Goal: Task Accomplishment & Management: Complete application form

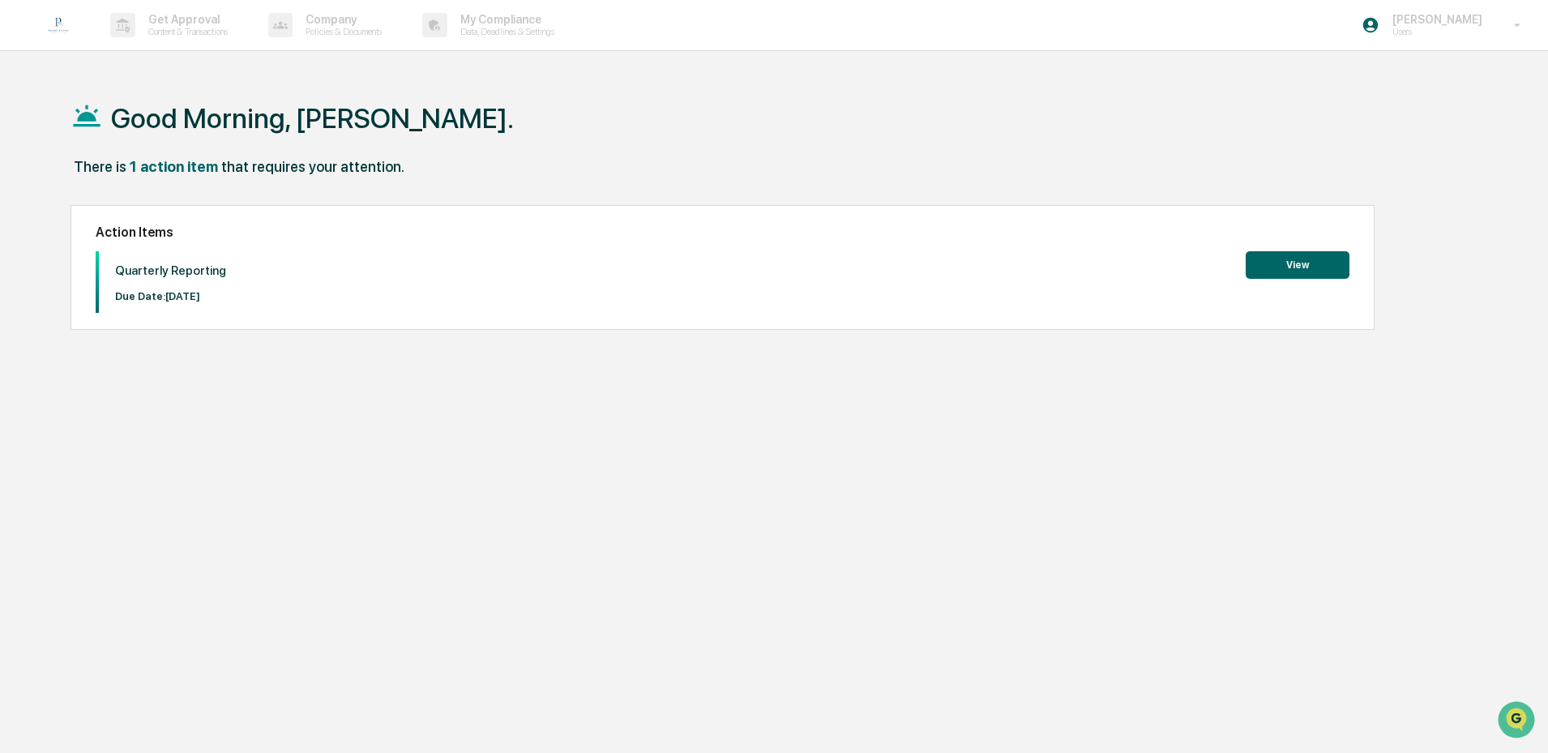
click at [1304, 271] on button "View" at bounding box center [1298, 265] width 104 height 28
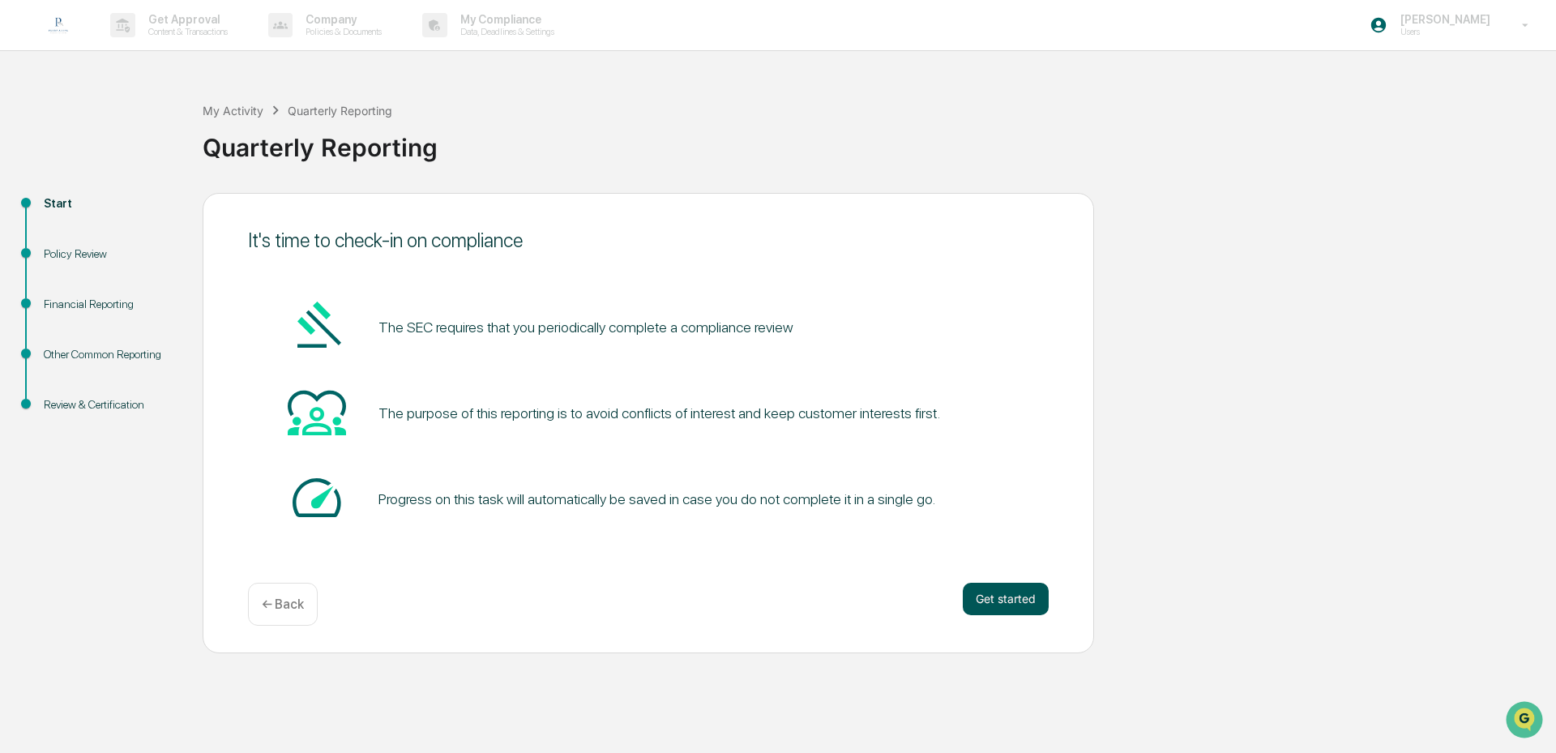
click at [992, 592] on button "Get started" at bounding box center [1006, 599] width 86 height 32
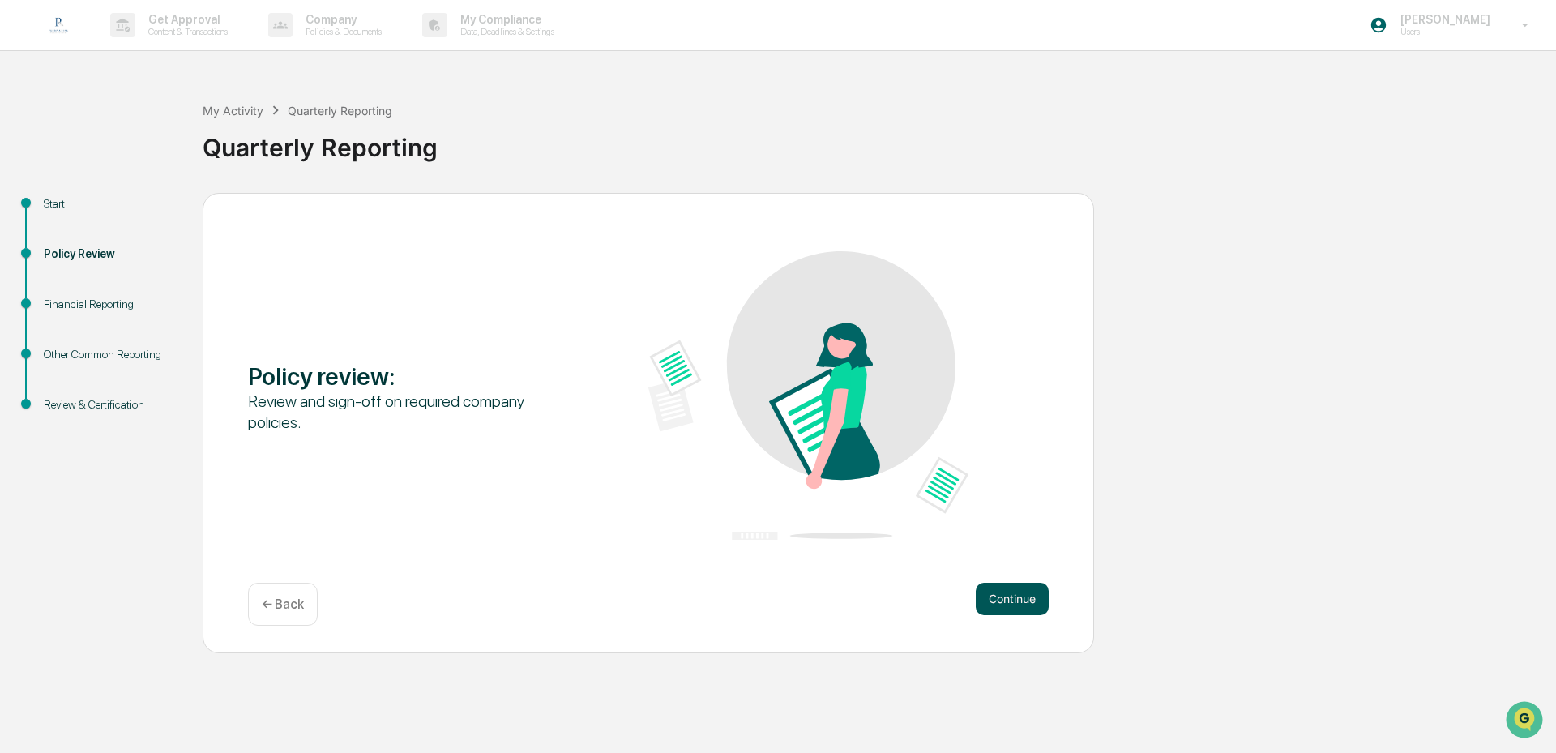
click at [1026, 605] on button "Continue" at bounding box center [1012, 599] width 73 height 32
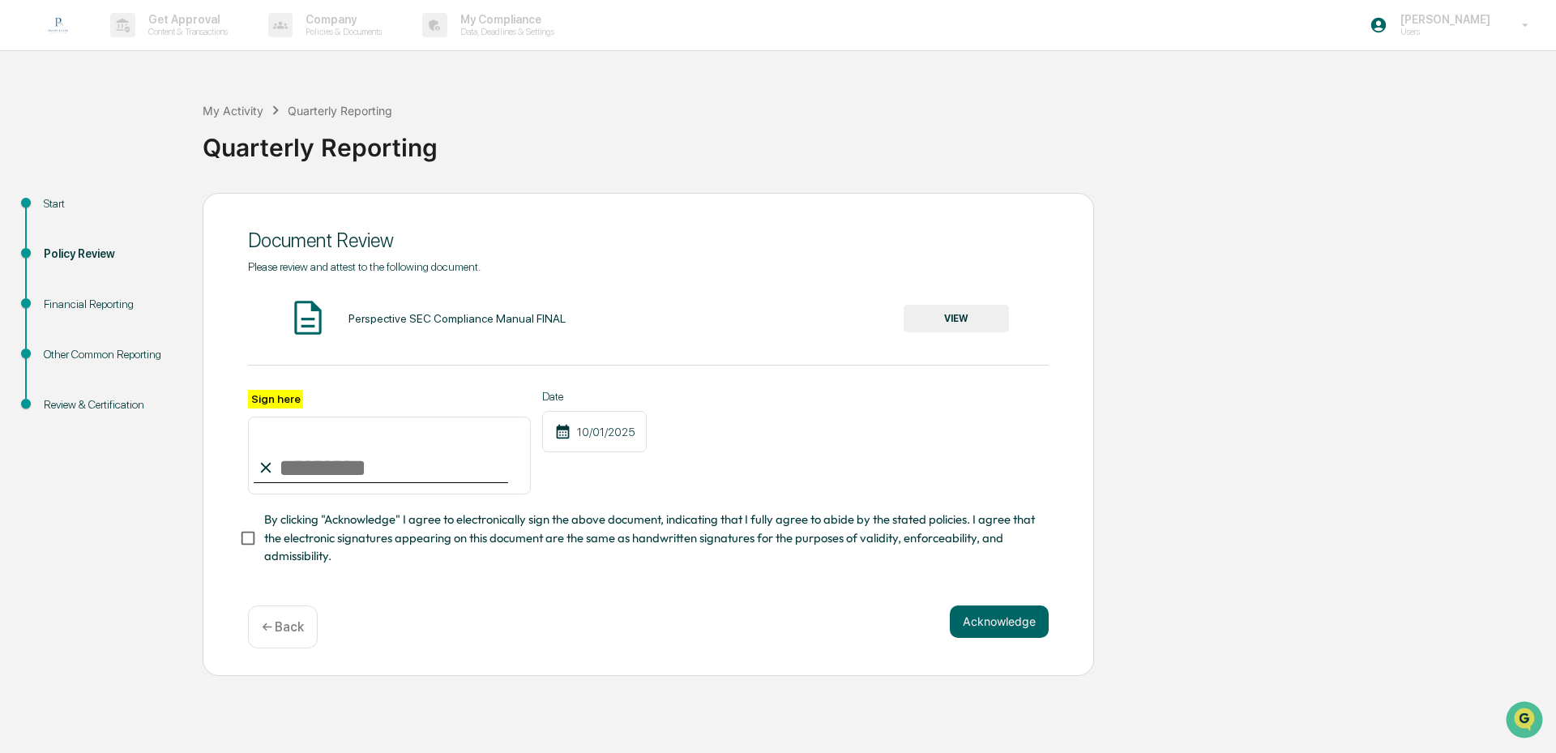
click at [294, 479] on input "Sign here" at bounding box center [389, 456] width 283 height 78
type input "**********"
click at [999, 634] on button "Acknowledge" at bounding box center [999, 621] width 99 height 32
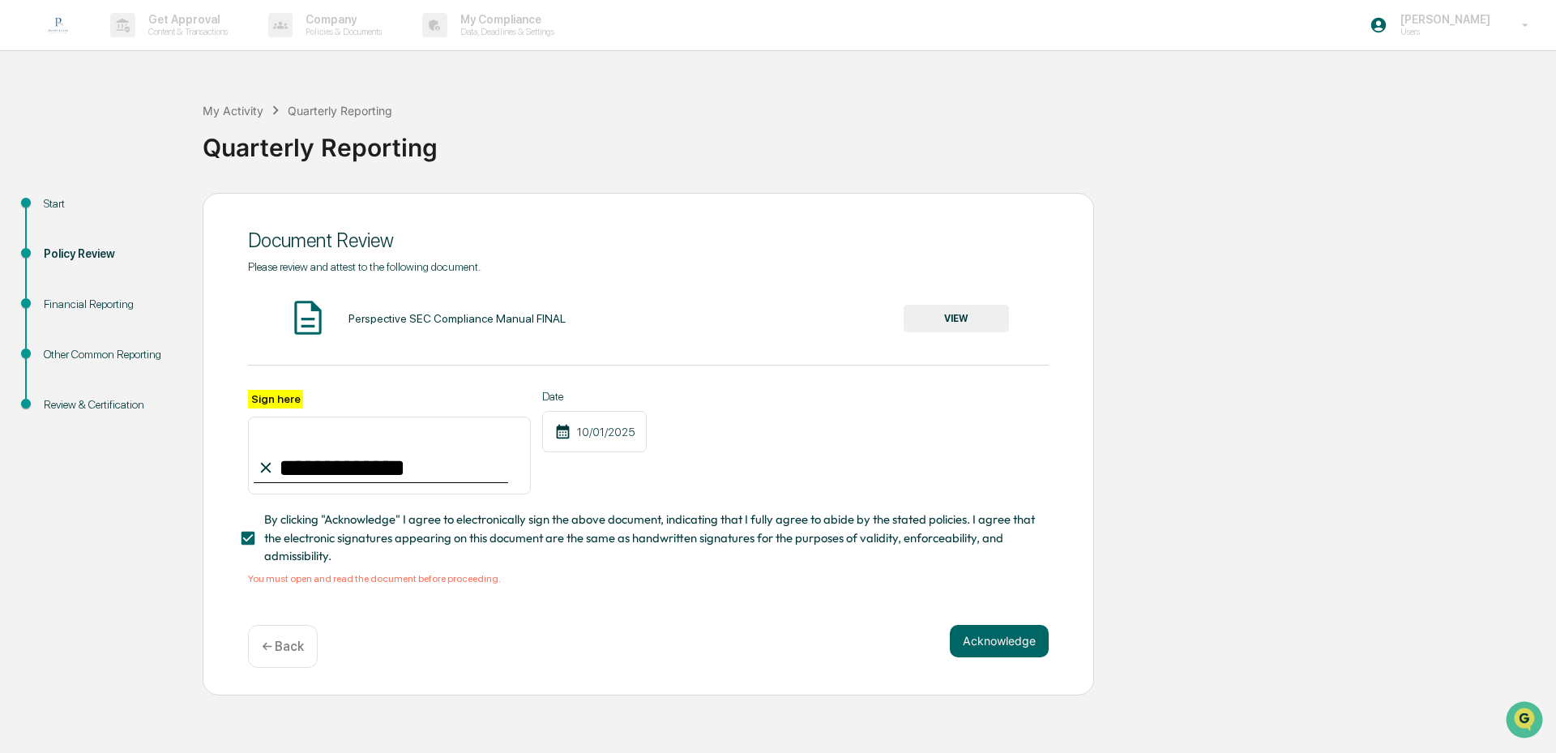
click at [942, 315] on button "VIEW" at bounding box center [956, 319] width 105 height 28
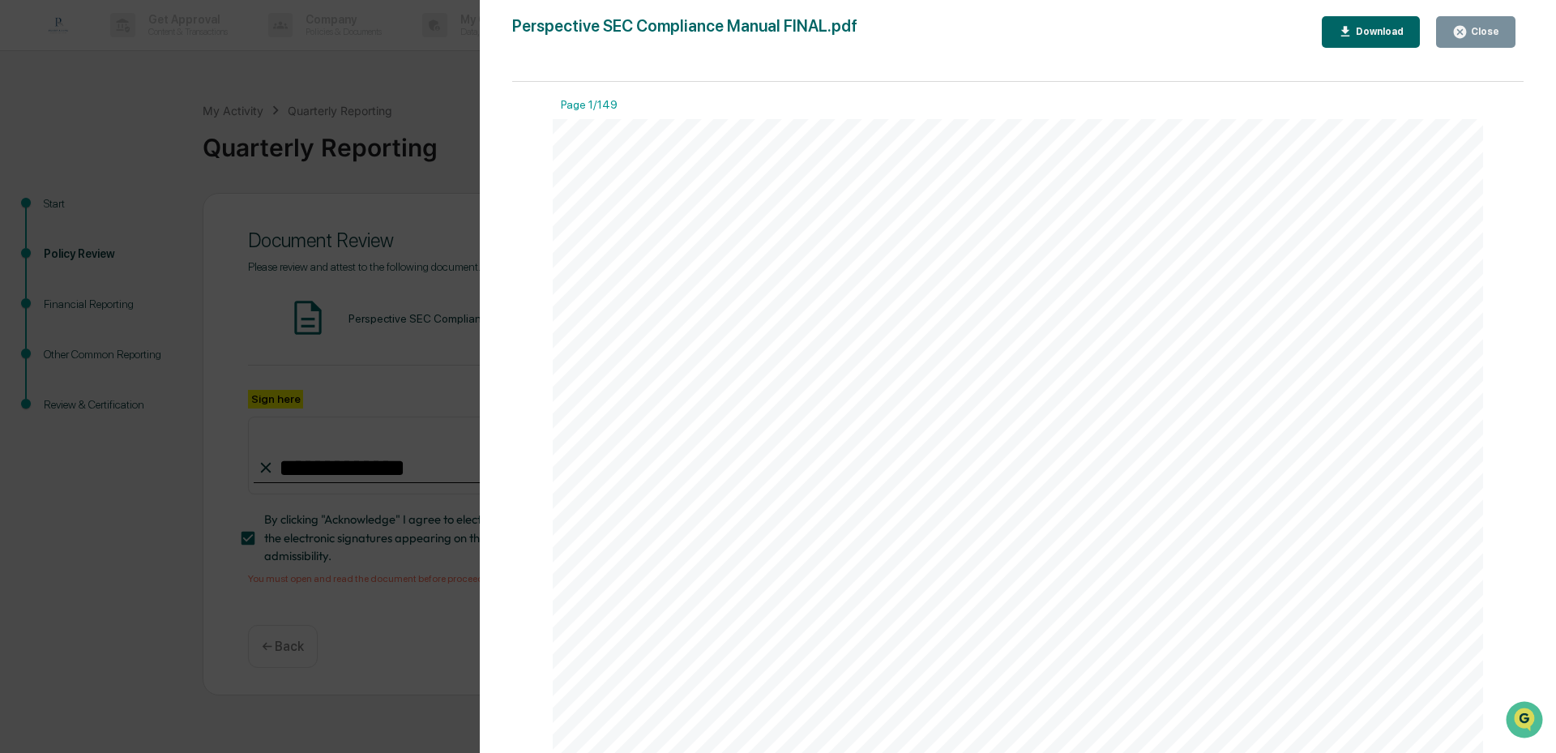
scroll to position [324, 0]
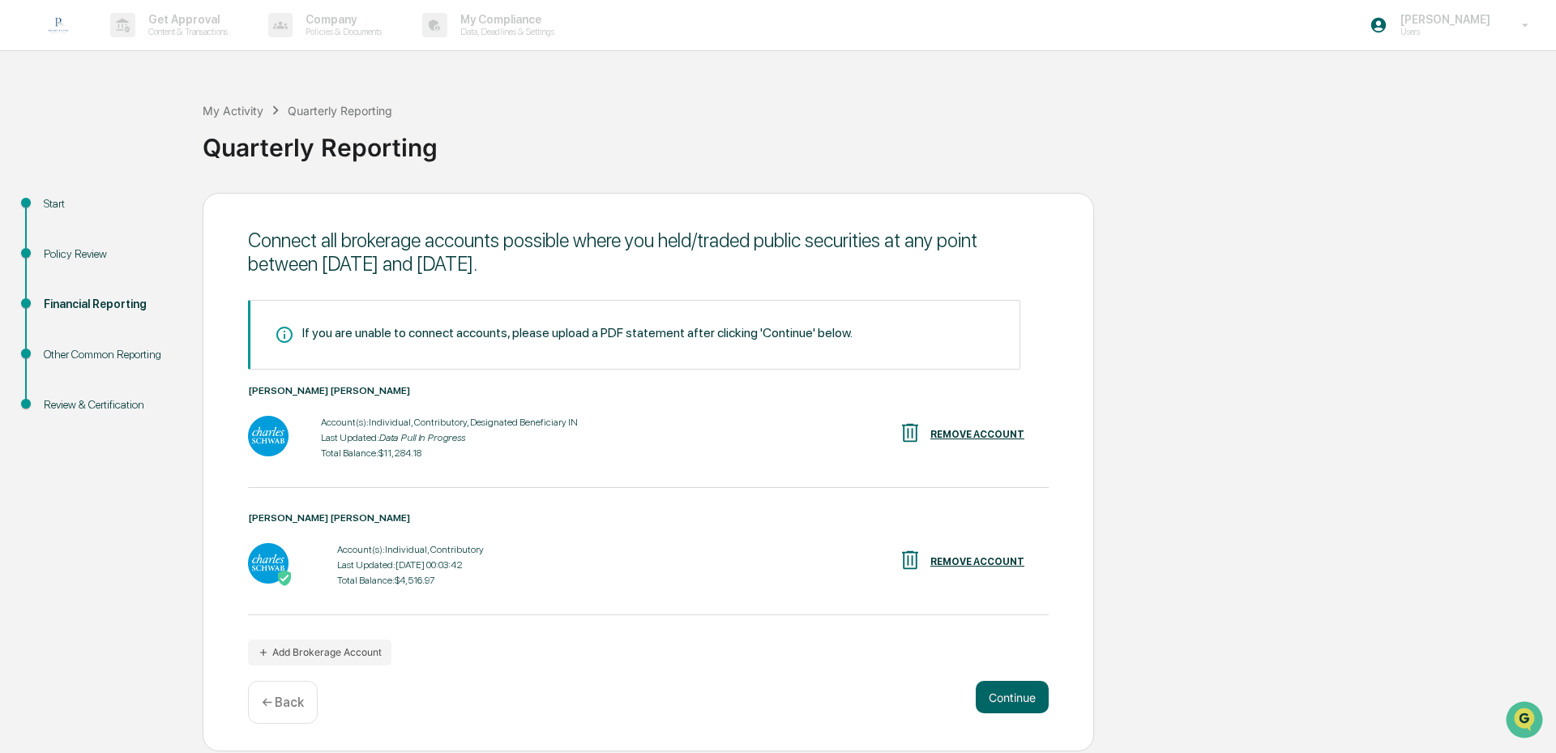
click at [986, 562] on div "REMOVE ACCOUNT" at bounding box center [977, 561] width 94 height 11
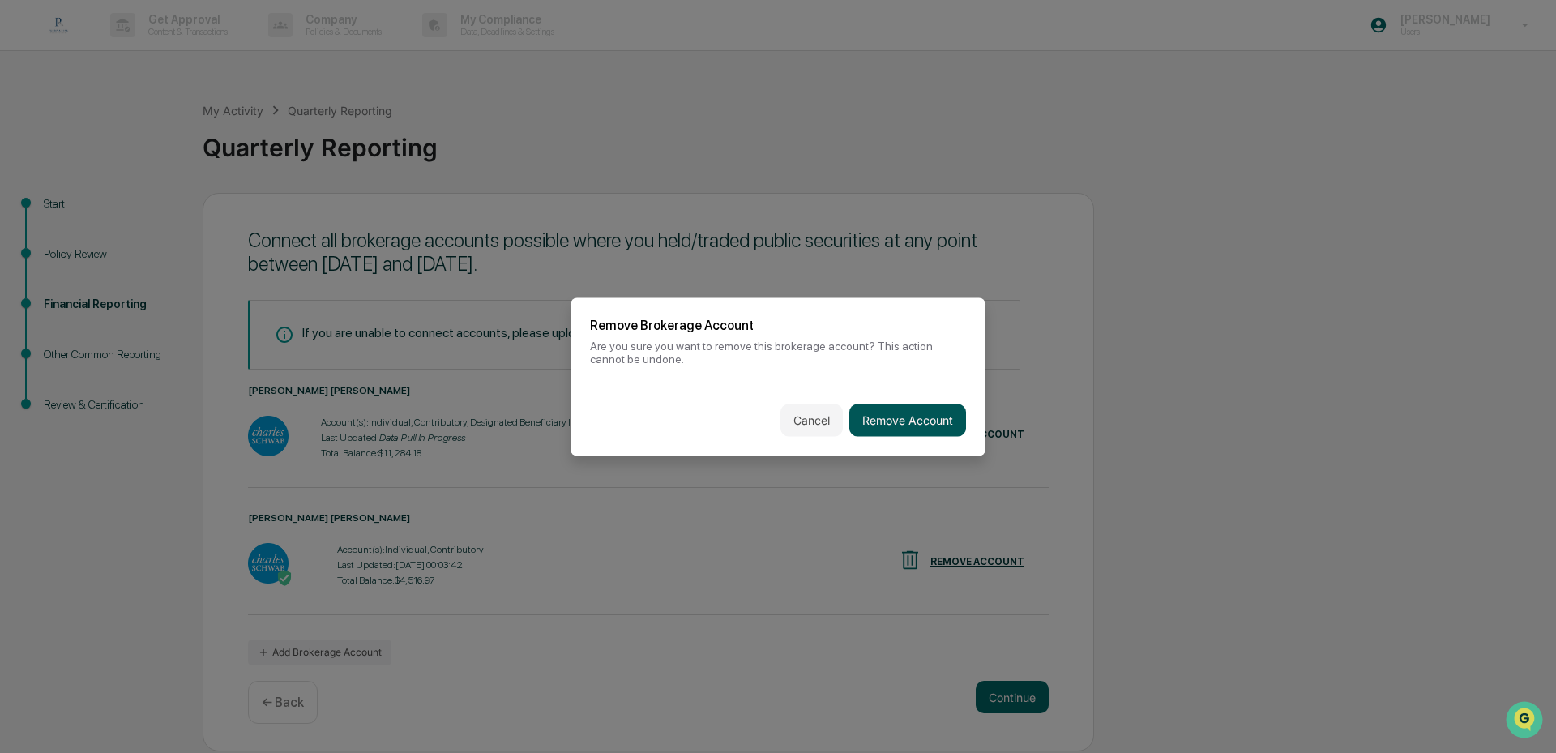
click at [921, 423] on button "Remove Account" at bounding box center [907, 420] width 117 height 32
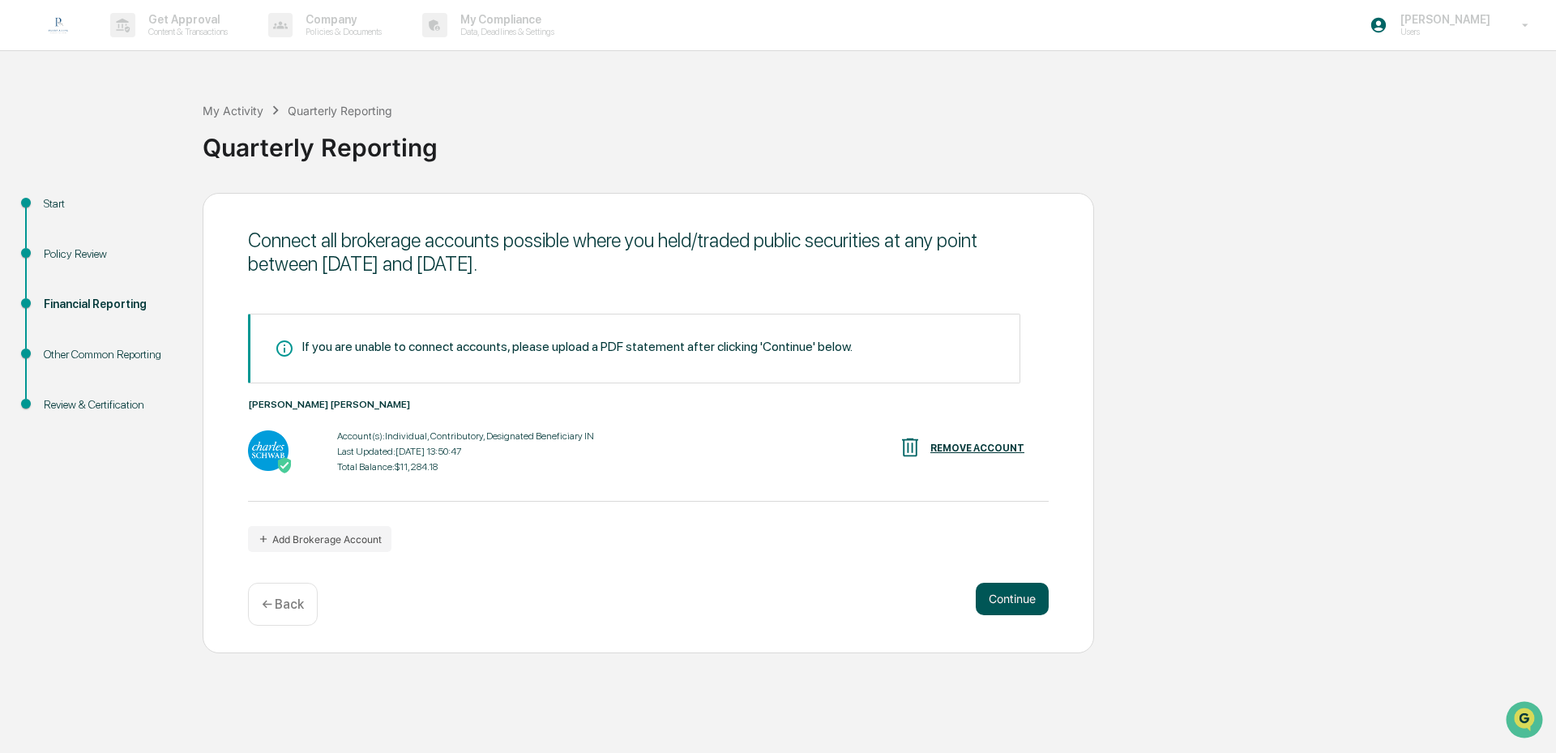
click at [1007, 603] on button "Continue" at bounding box center [1012, 599] width 73 height 32
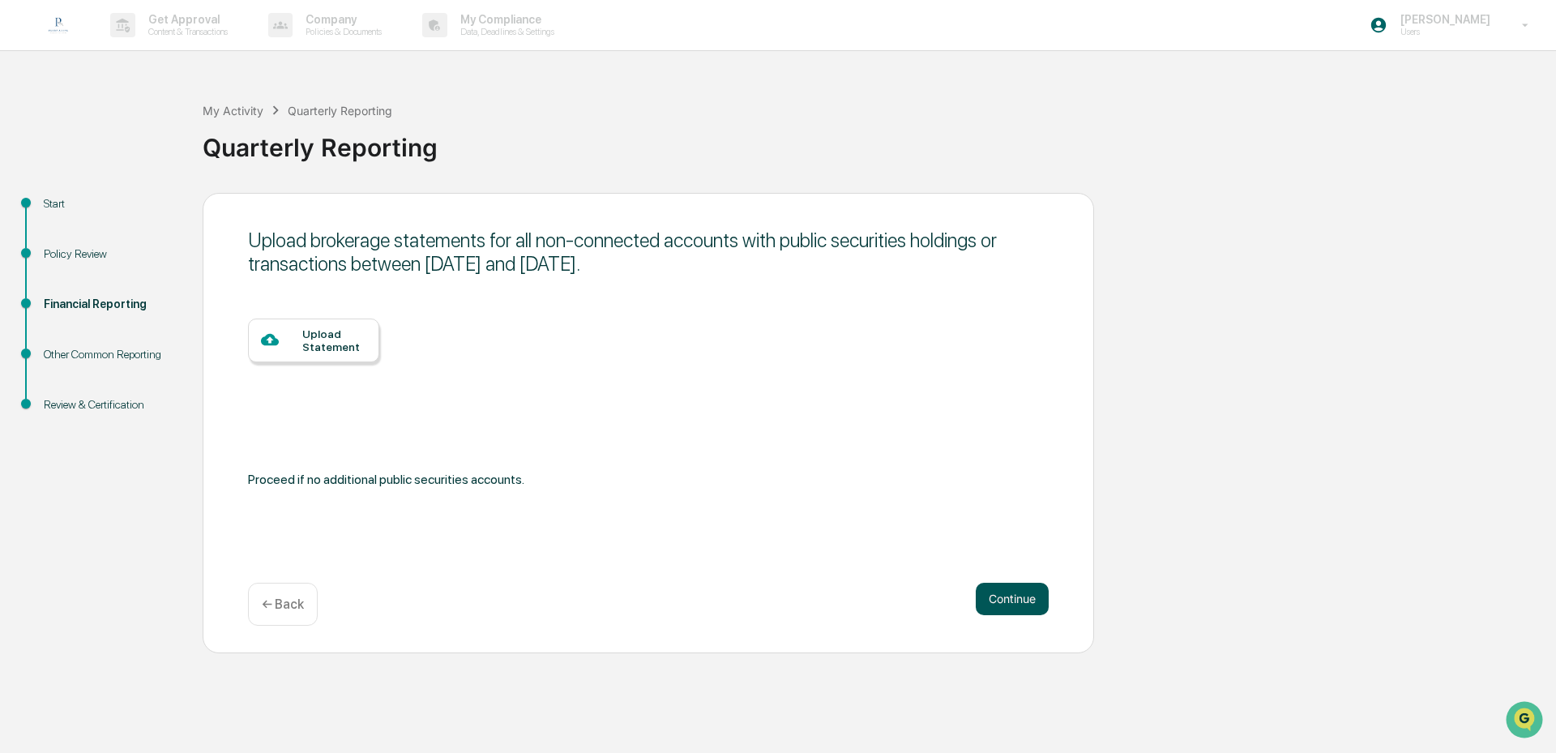
click at [985, 601] on button "Continue" at bounding box center [1012, 599] width 73 height 32
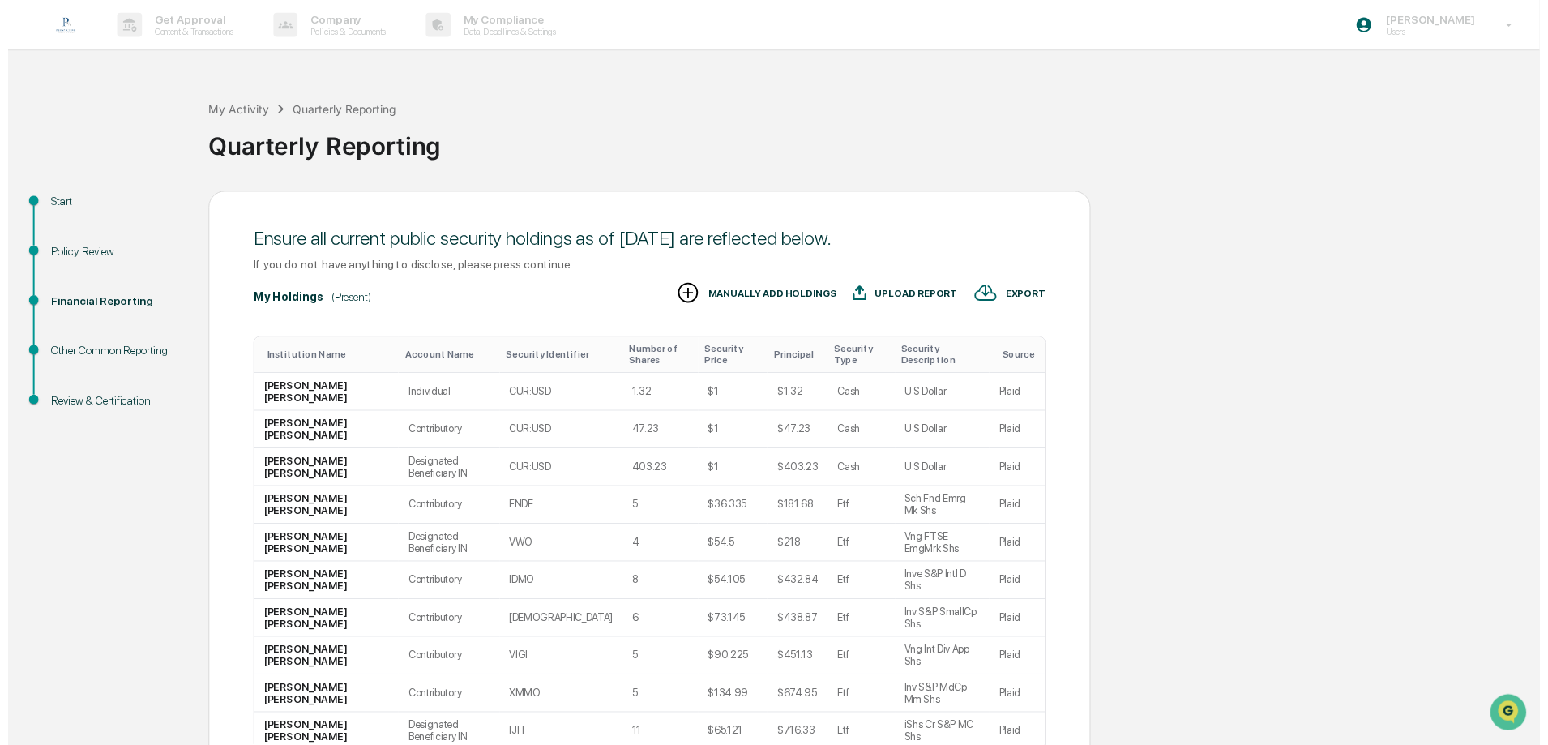
scroll to position [13, 0]
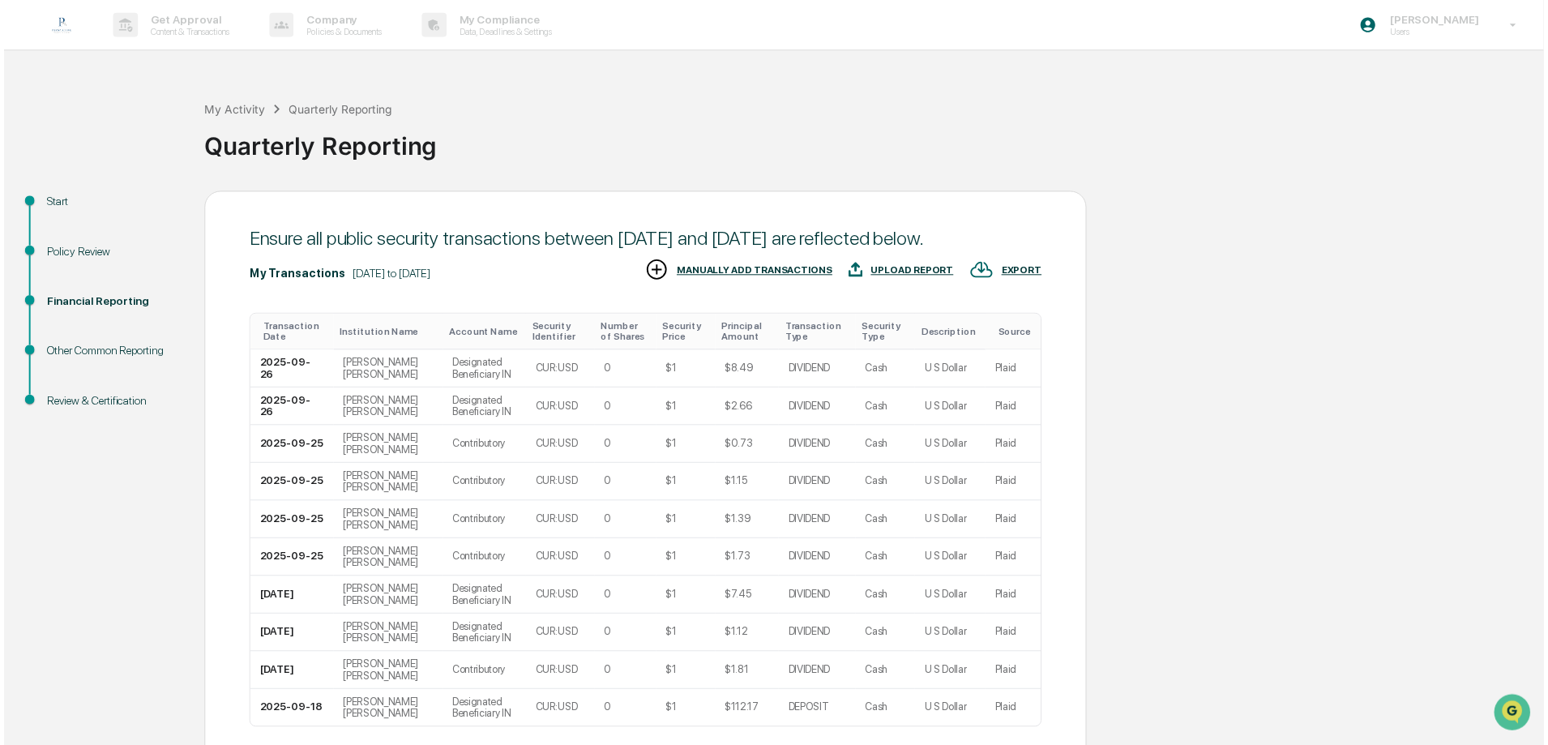
scroll to position [146, 0]
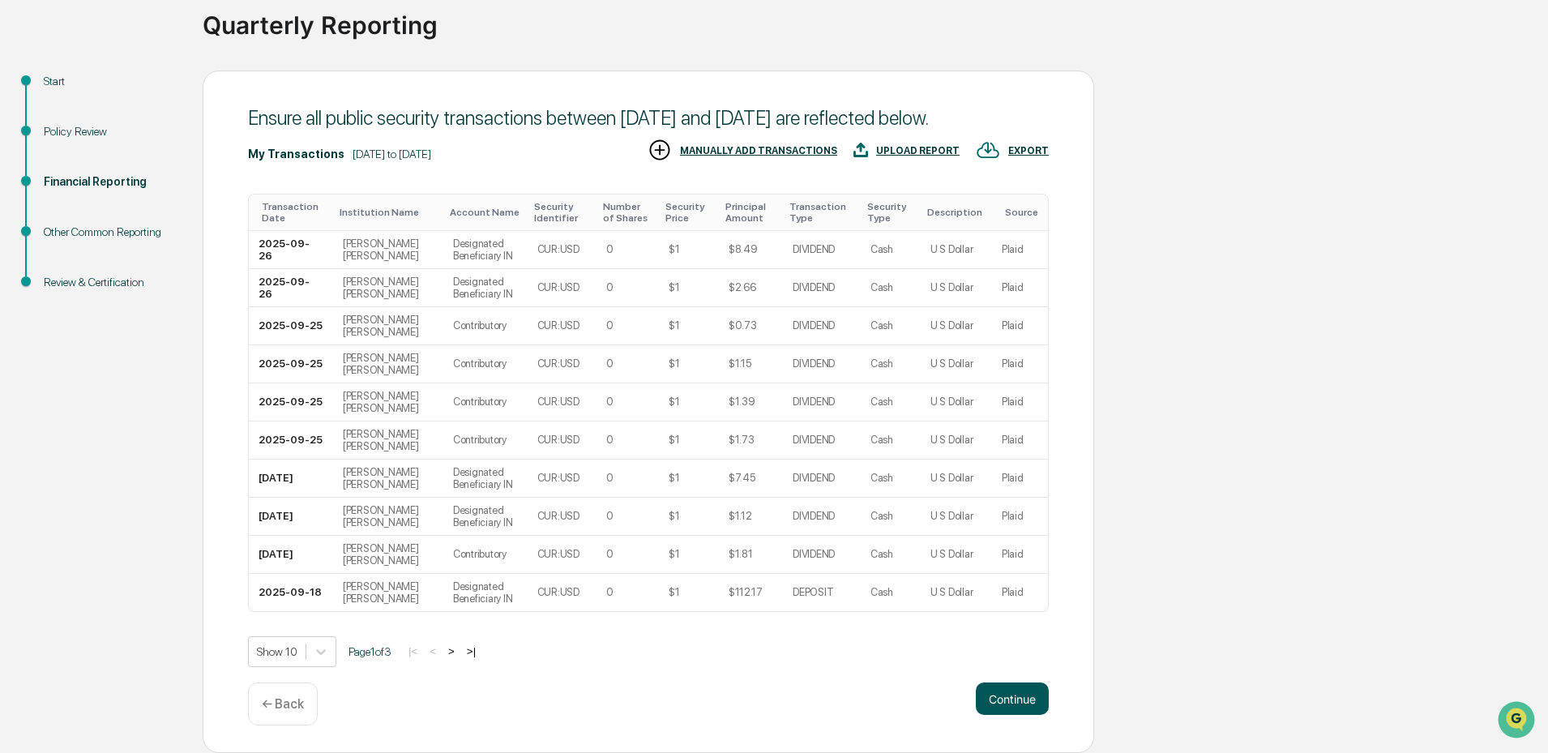
click at [1008, 703] on button "Continue" at bounding box center [1012, 698] width 73 height 32
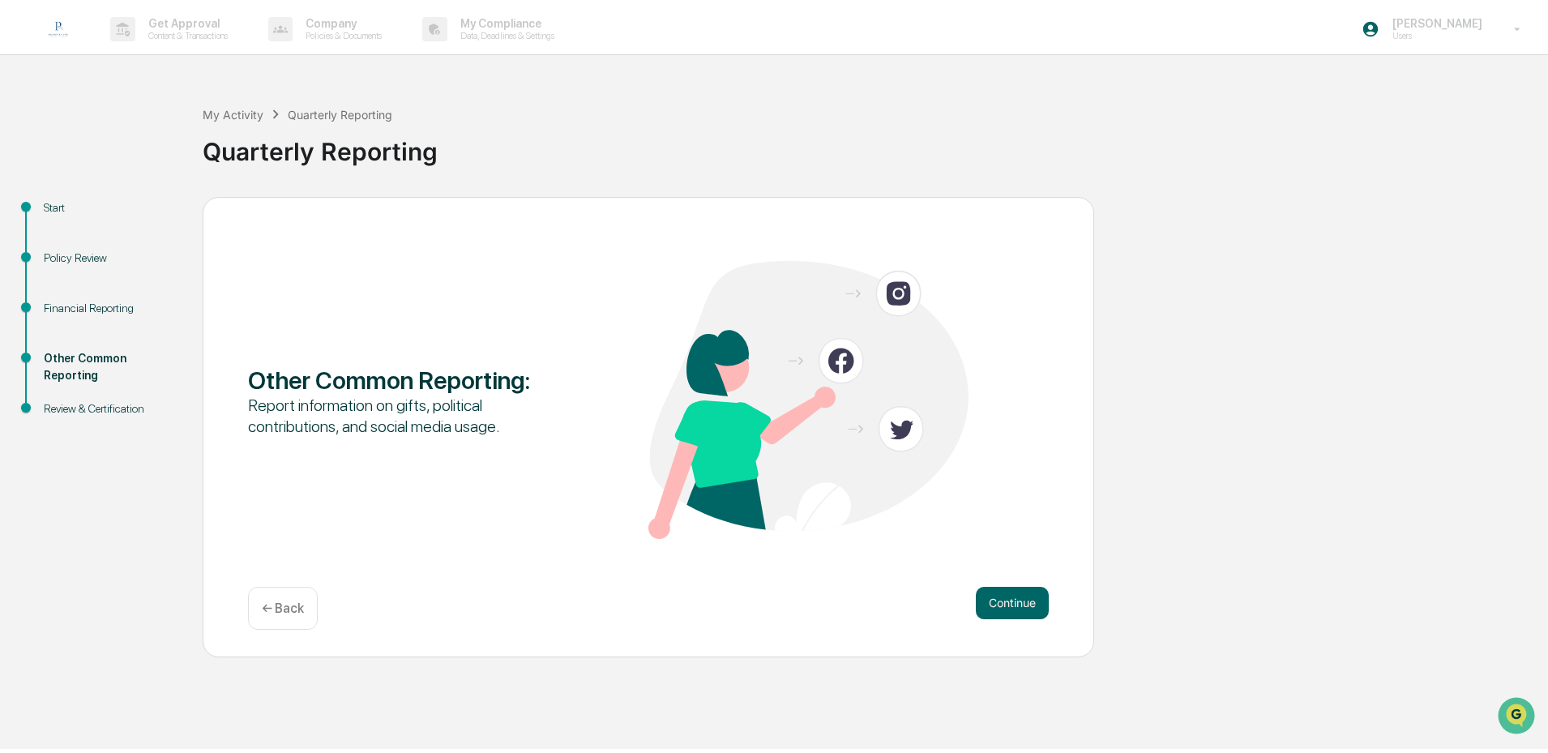
scroll to position [0, 0]
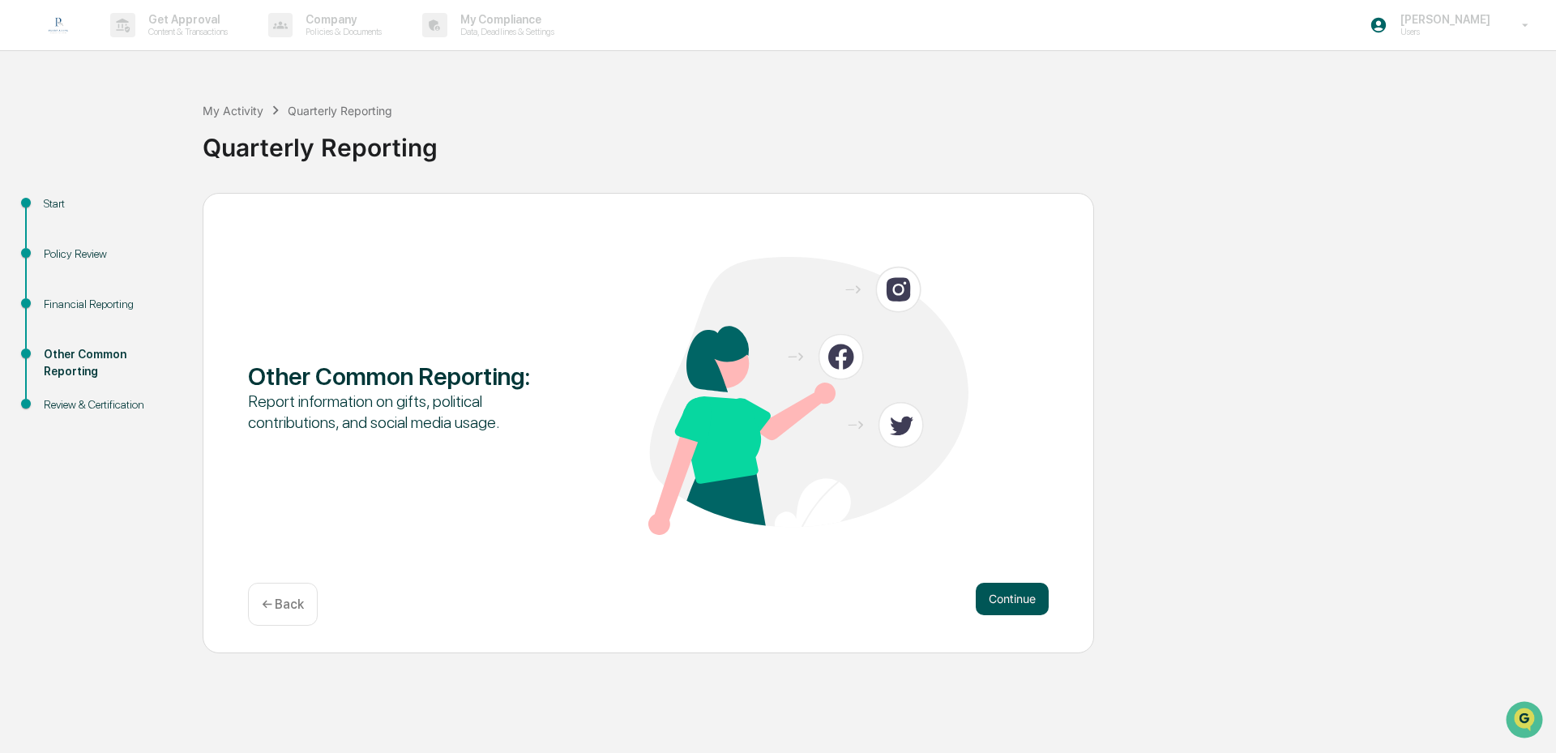
click at [1009, 602] on button "Continue" at bounding box center [1012, 599] width 73 height 32
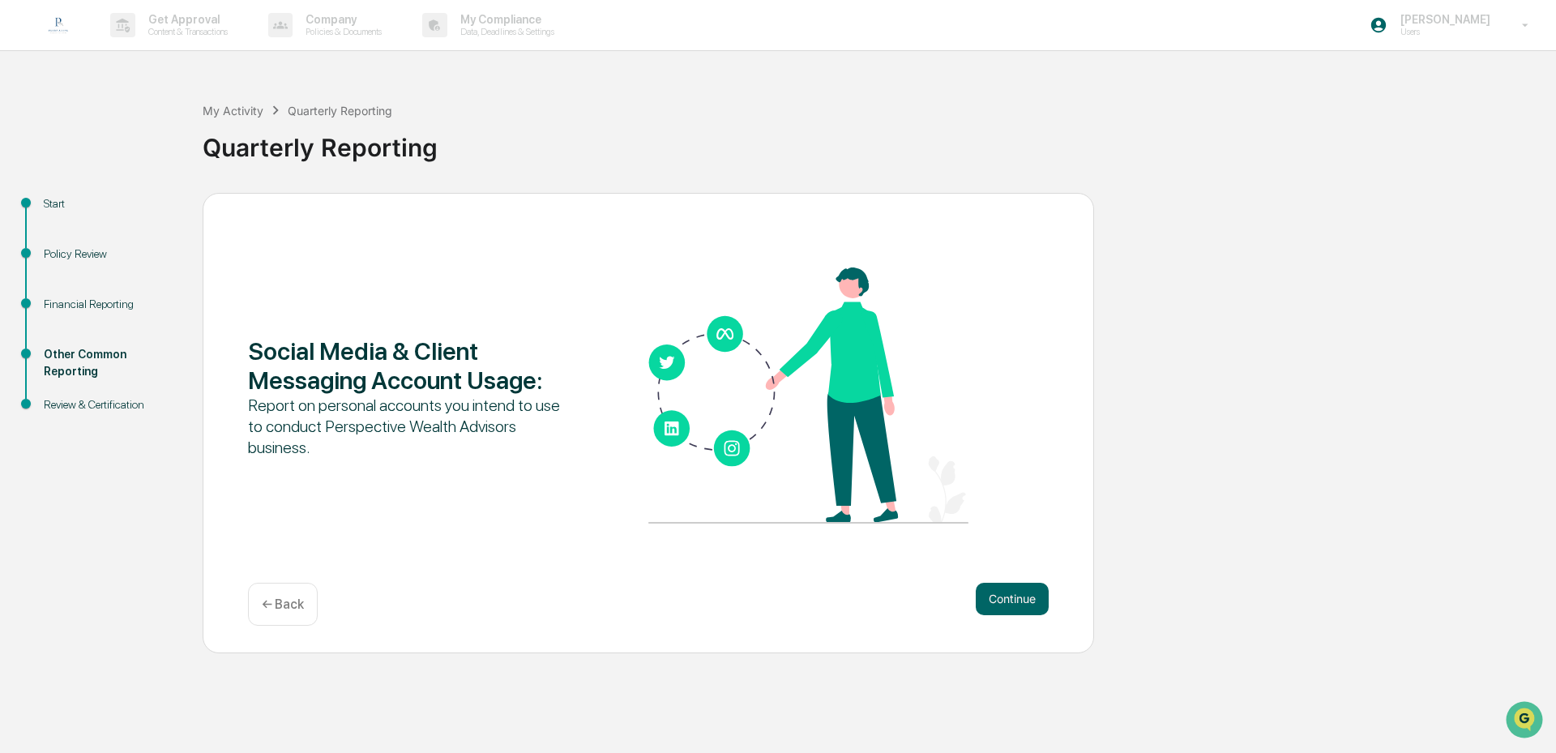
click at [1009, 602] on button "Continue" at bounding box center [1012, 599] width 73 height 32
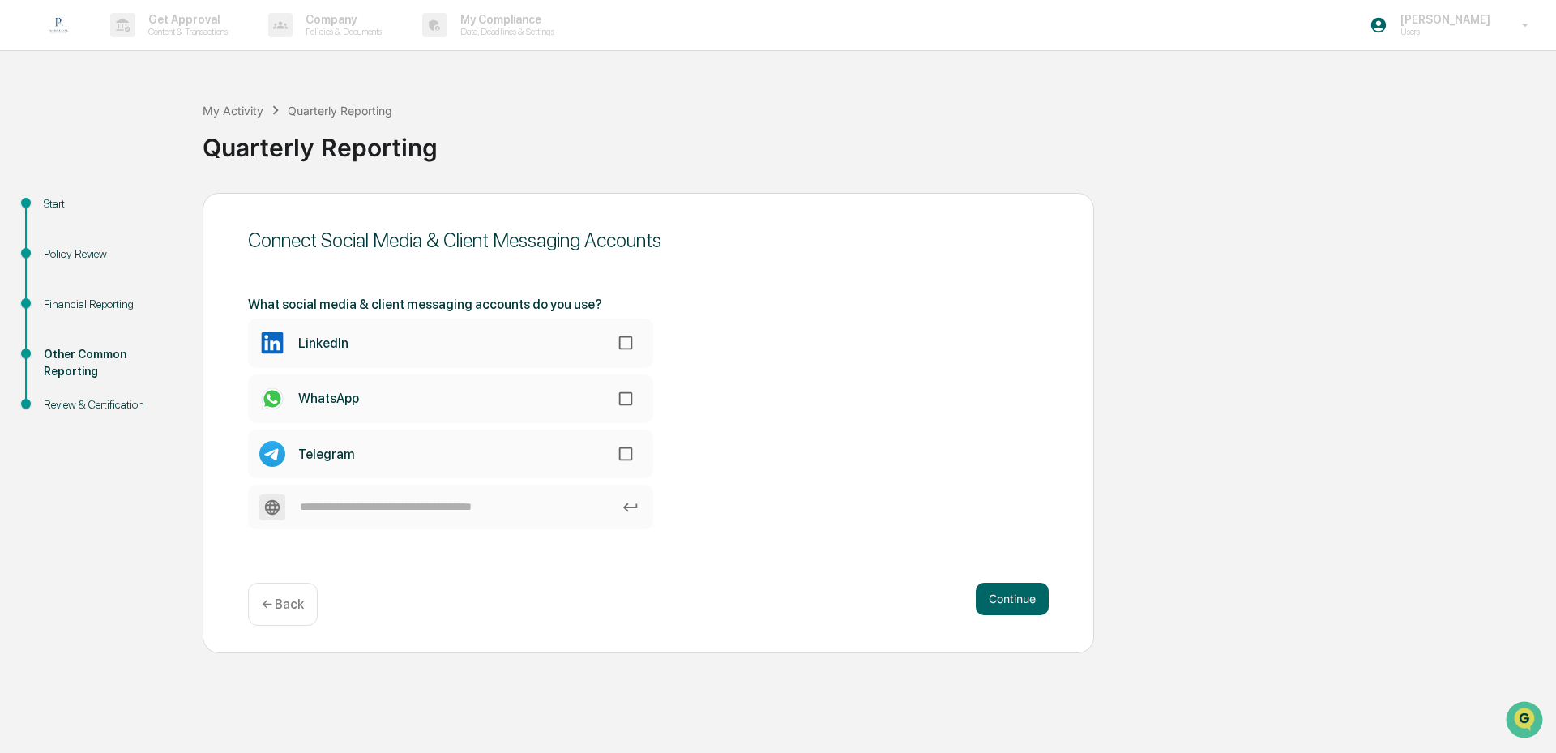
click at [1009, 602] on button "Continue" at bounding box center [1012, 599] width 73 height 32
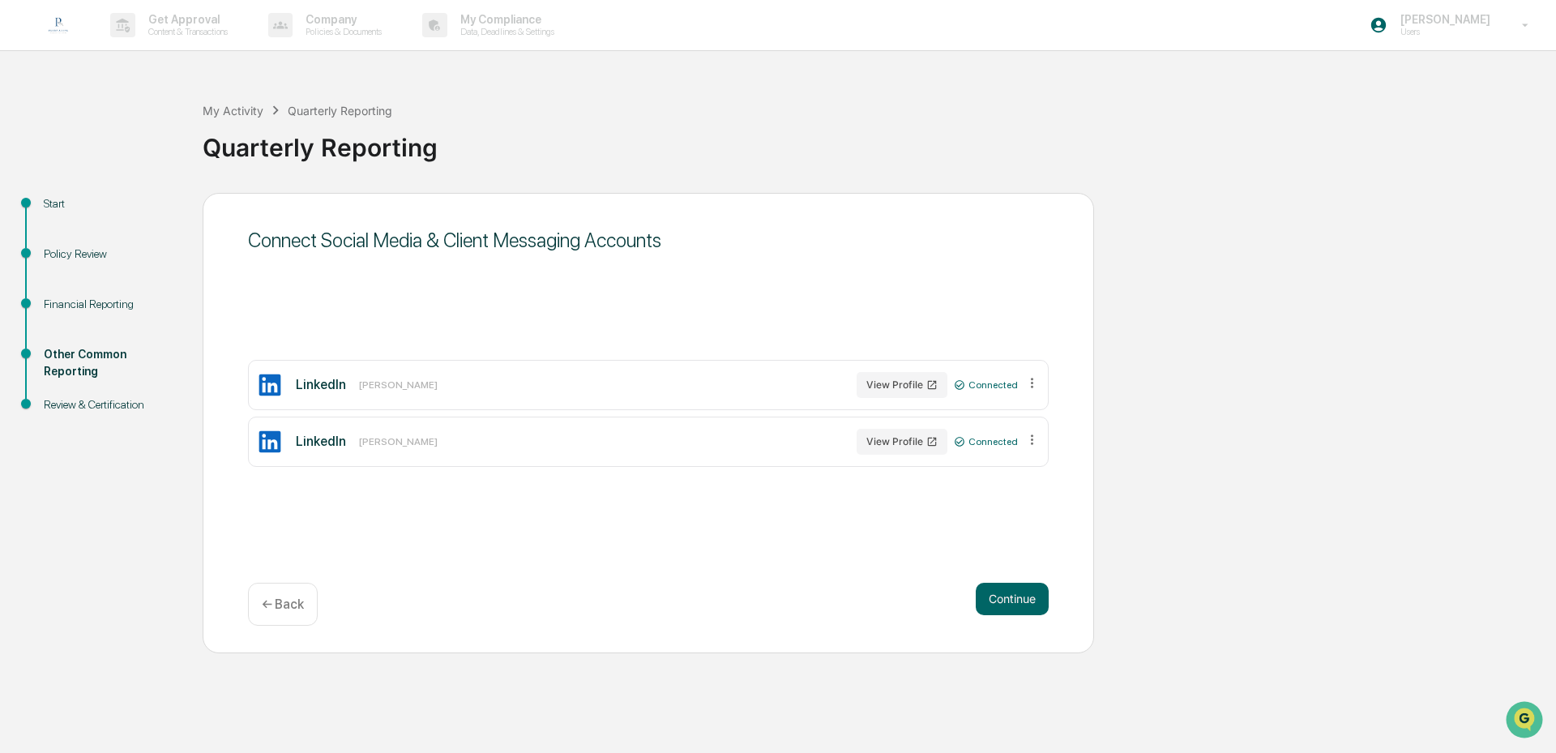
click at [1009, 602] on button "Continue" at bounding box center [1012, 599] width 73 height 32
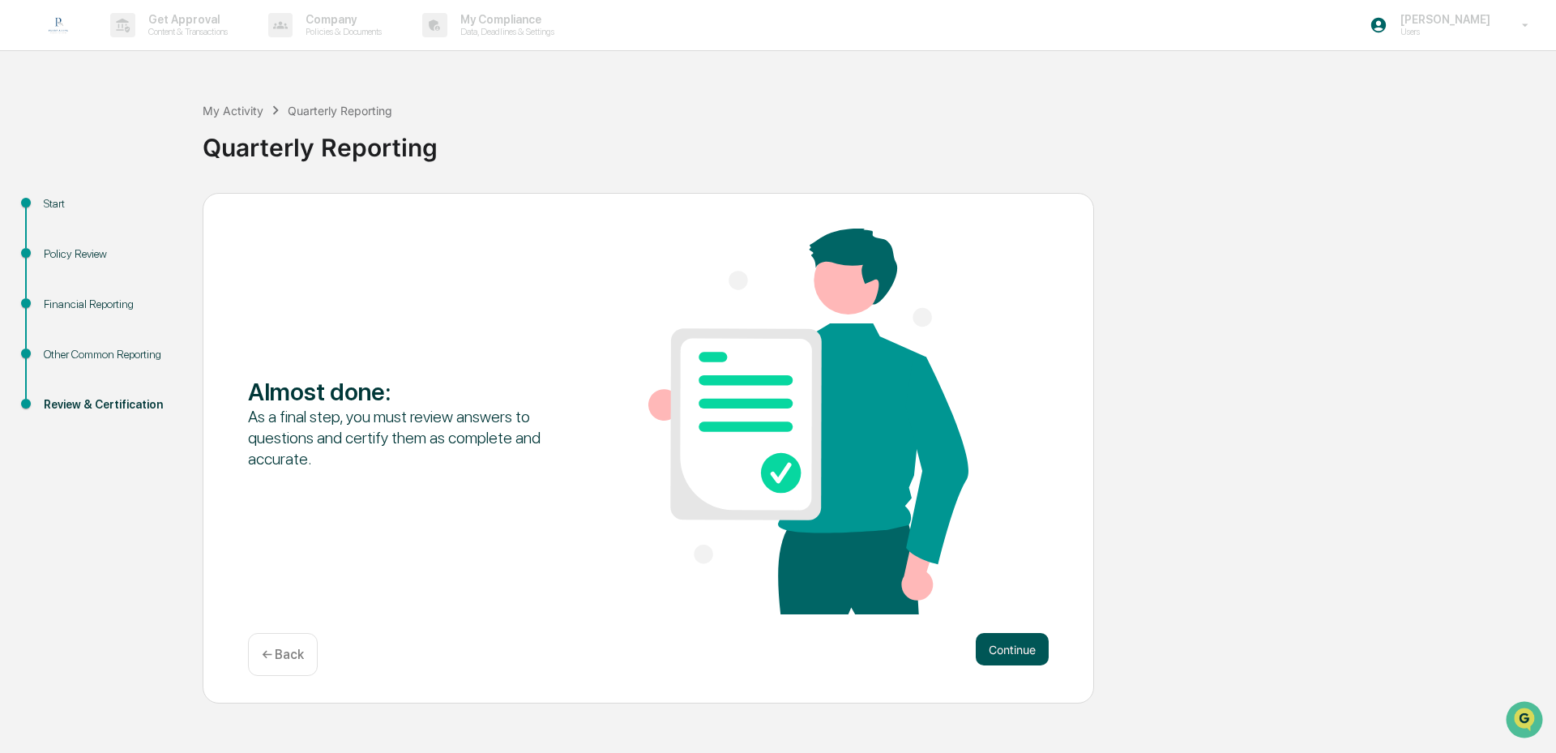
click at [1016, 657] on button "Continue" at bounding box center [1012, 649] width 73 height 32
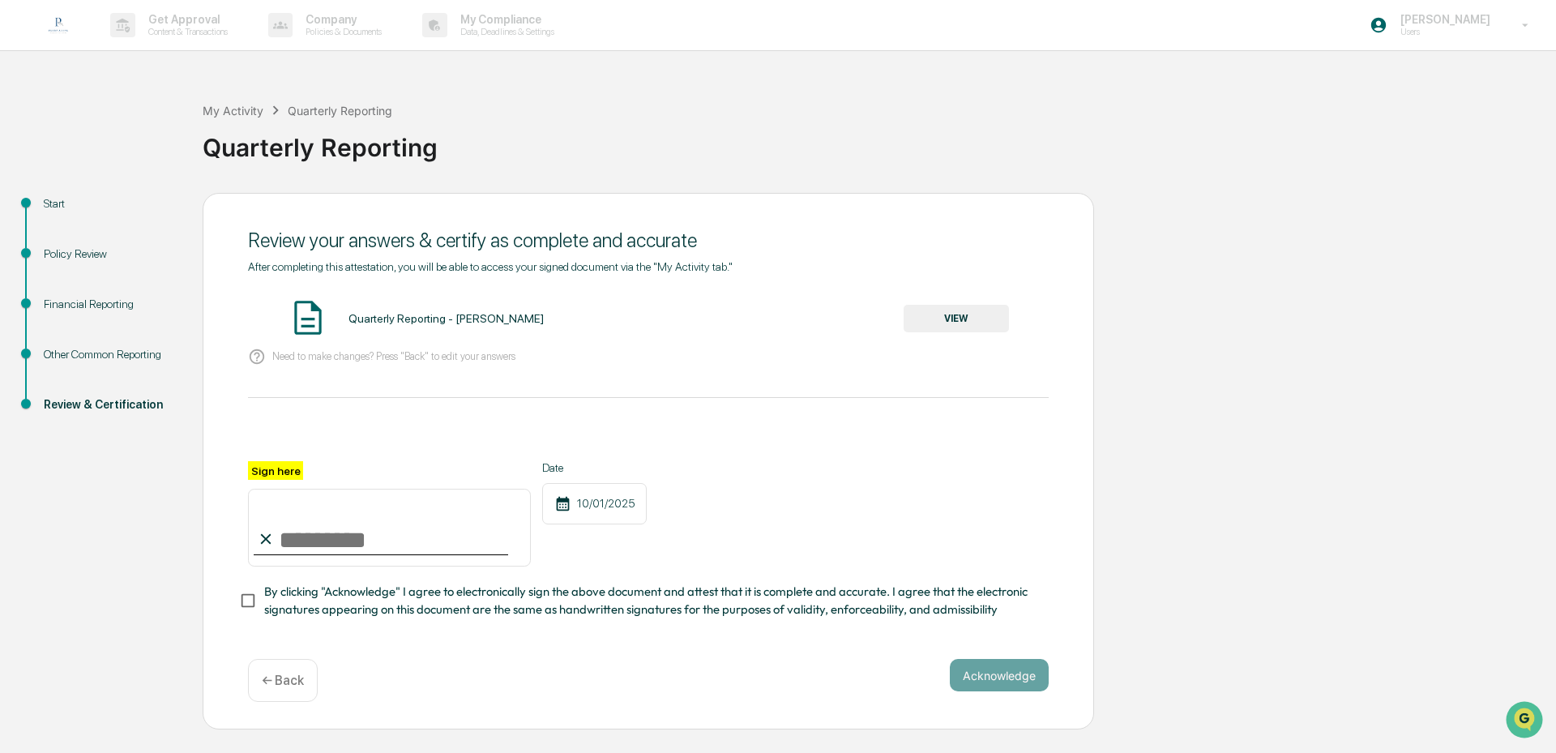
click at [983, 314] on button "VIEW" at bounding box center [956, 319] width 105 height 28
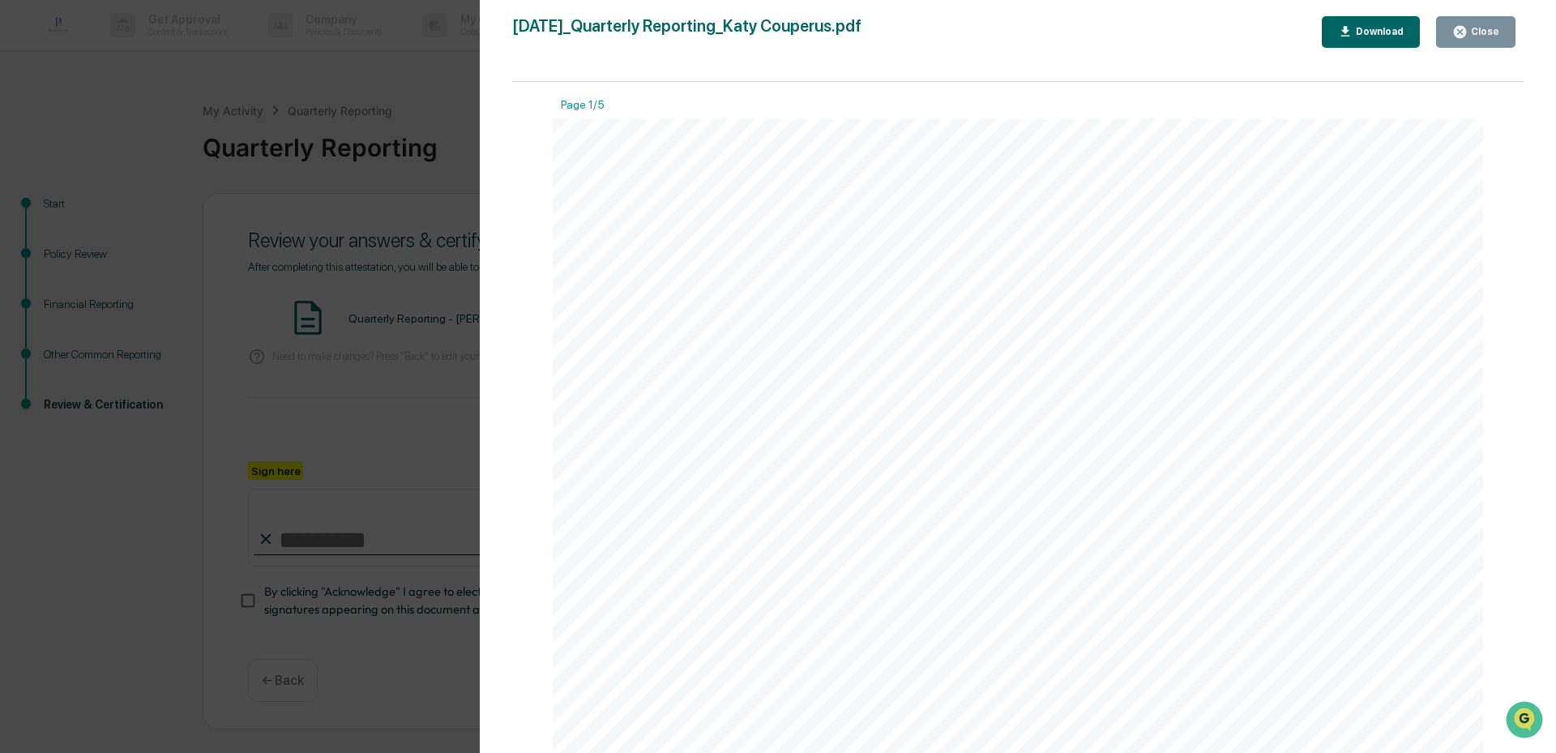
click at [455, 84] on div "Version History 10/01/2025, 01:51 PM Katy Couperus 2025-10-01_Quarterly Reporti…" at bounding box center [778, 376] width 1556 height 753
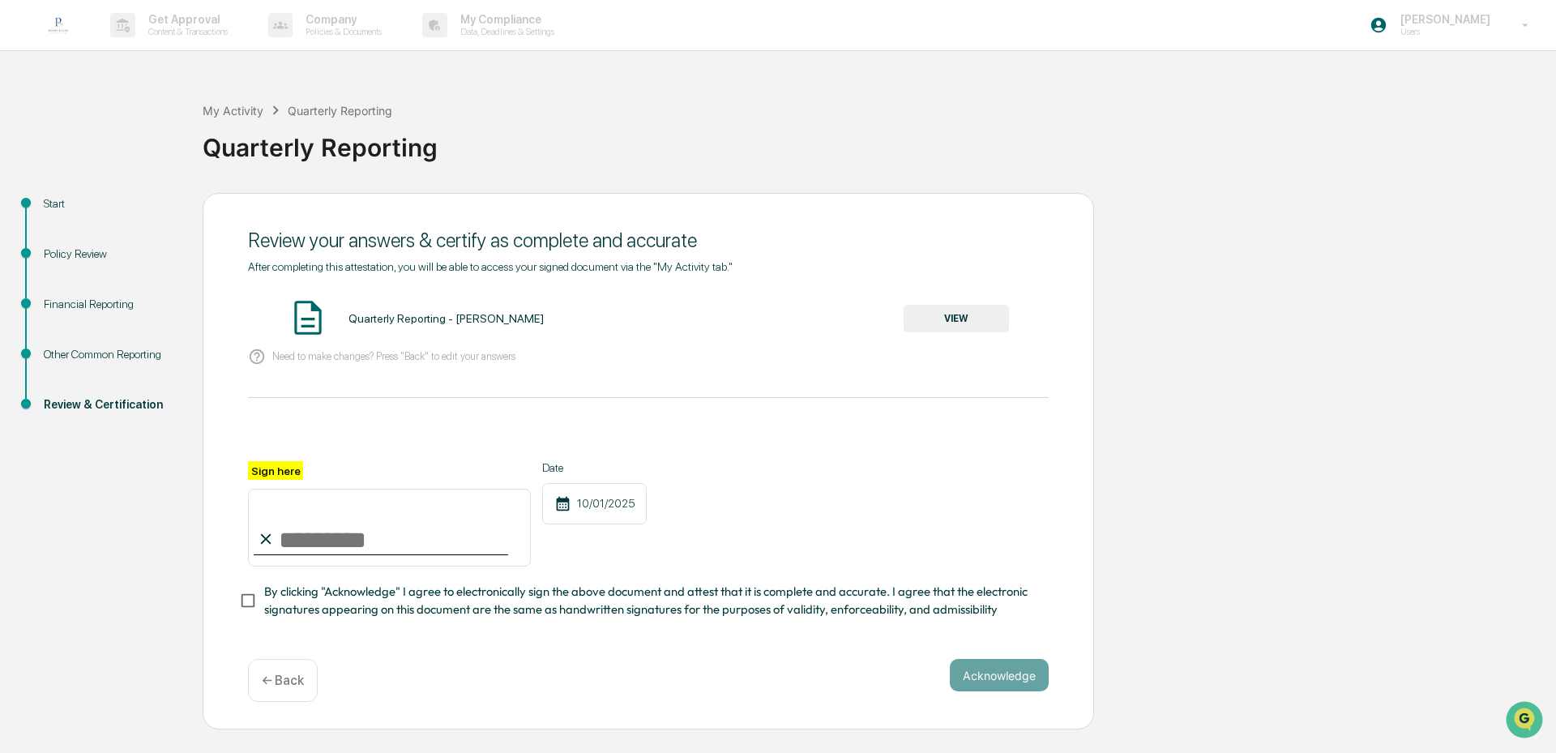
click at [318, 554] on input "Sign here" at bounding box center [389, 528] width 283 height 78
type input "**********"
click at [994, 684] on button "Acknowledge" at bounding box center [999, 675] width 99 height 32
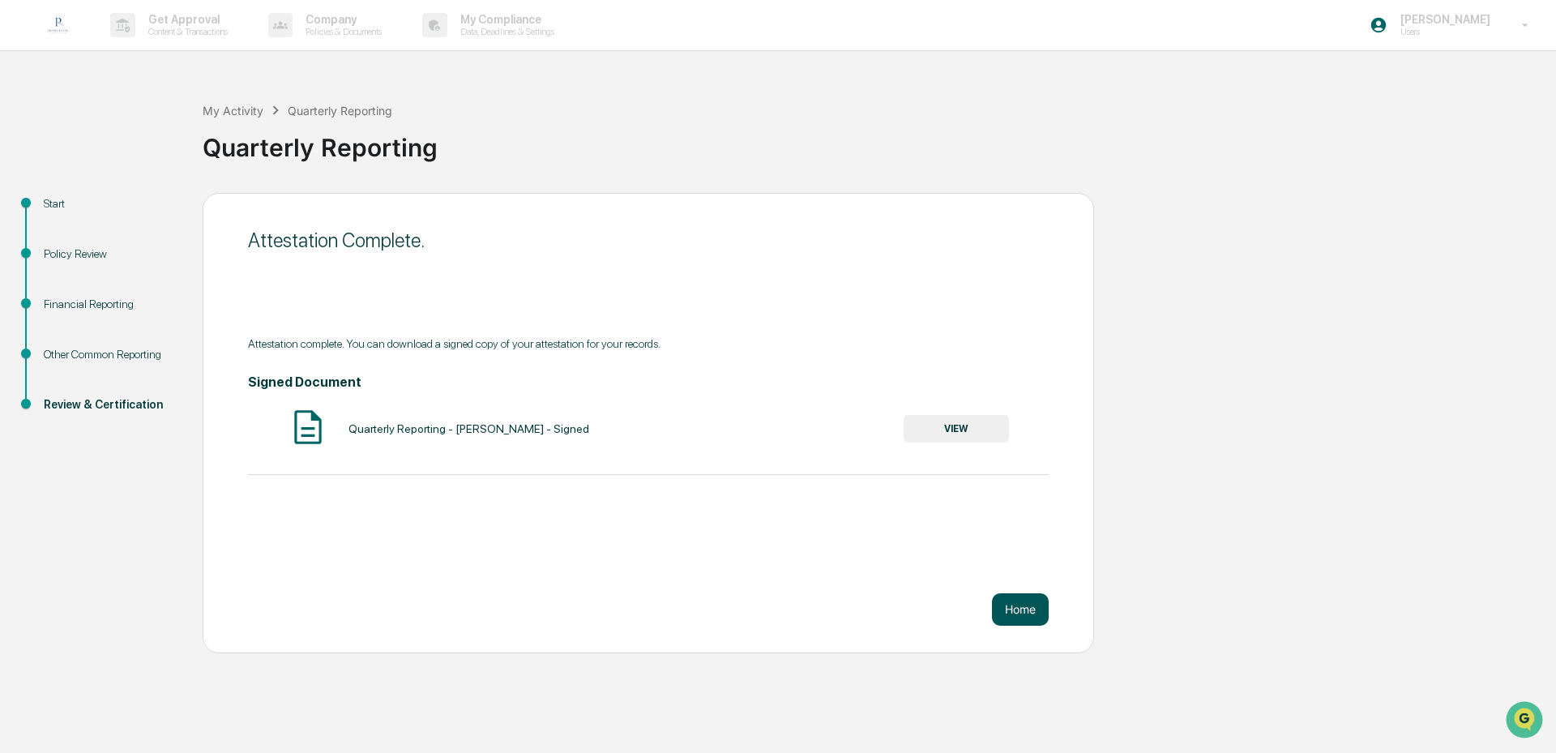
click at [1035, 614] on button "Home" at bounding box center [1020, 609] width 57 height 32
